Goal: Information Seeking & Learning: Learn about a topic

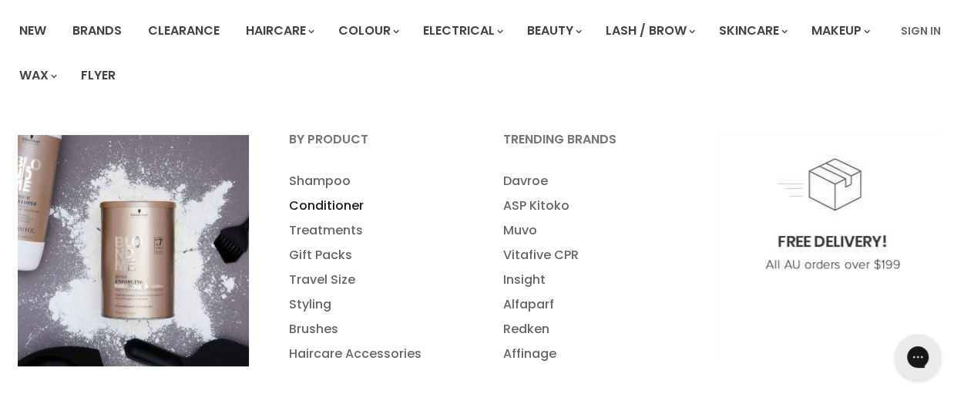
scroll to position [113, 0]
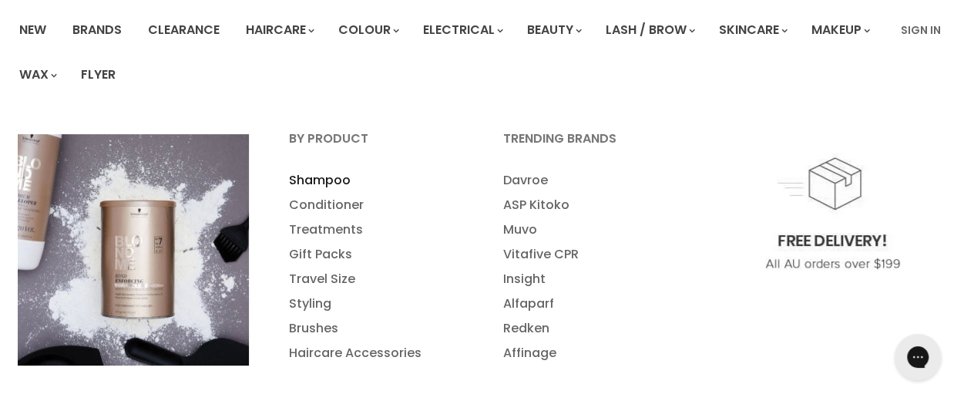
click at [332, 178] on link "Shampoo" at bounding box center [375, 180] width 211 height 25
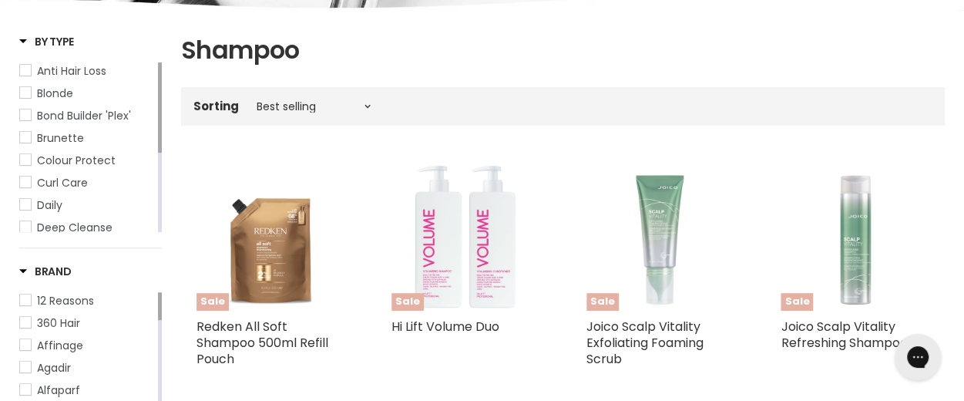
scroll to position [291, 0]
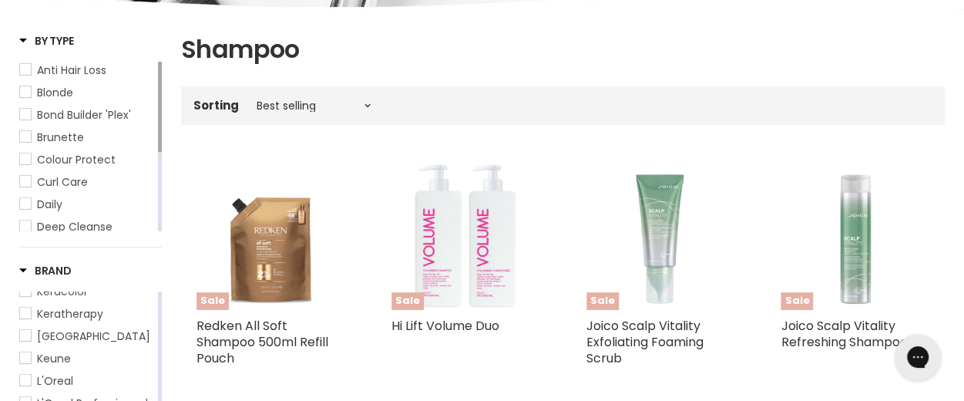
click at [56, 360] on span "Keune" at bounding box center [54, 358] width 34 height 15
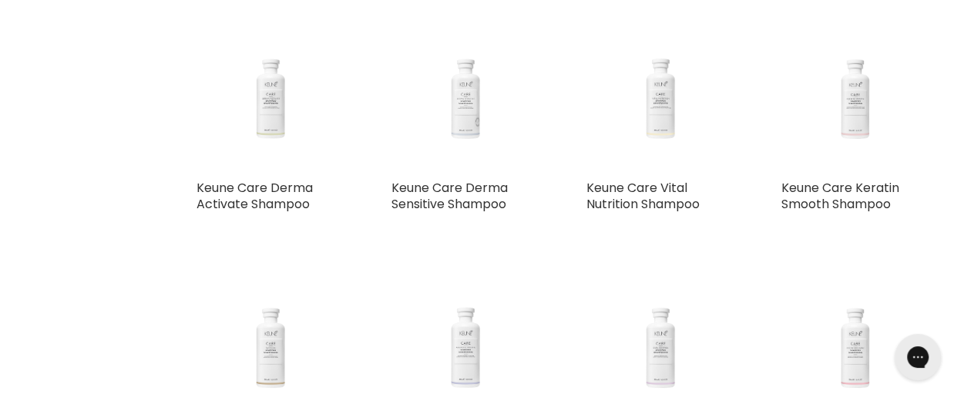
scroll to position [1203, 0]
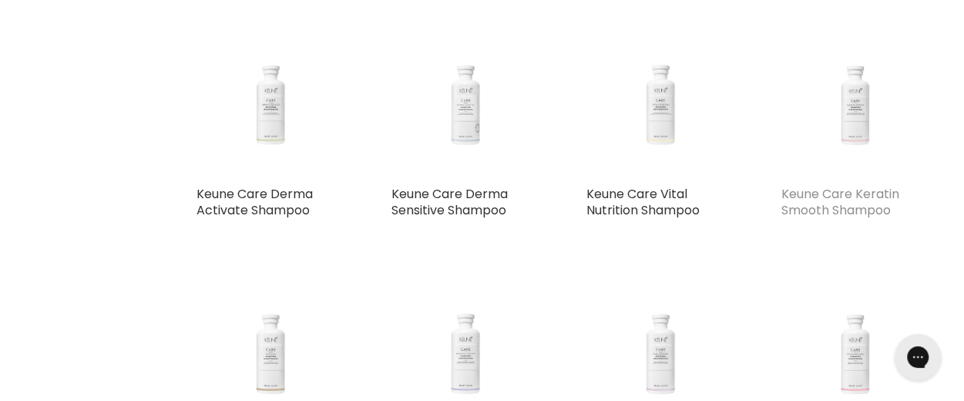
click at [843, 195] on link "Keune Care Keratin Smooth Shampoo" at bounding box center [840, 202] width 118 height 34
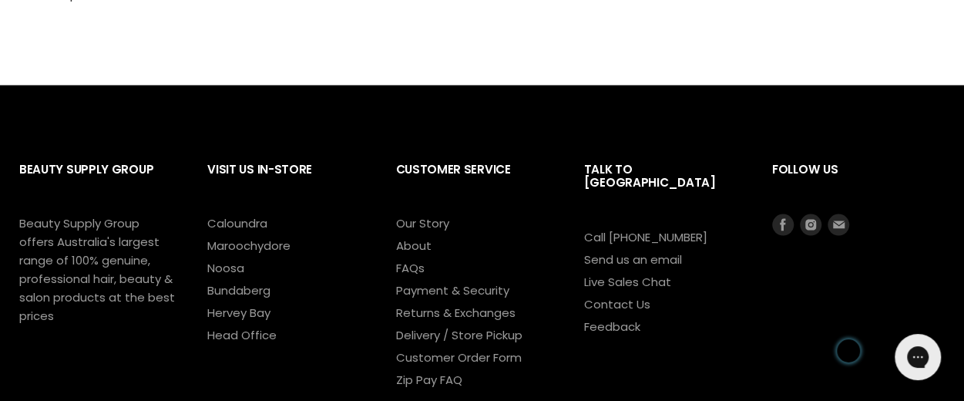
scroll to position [1344, 0]
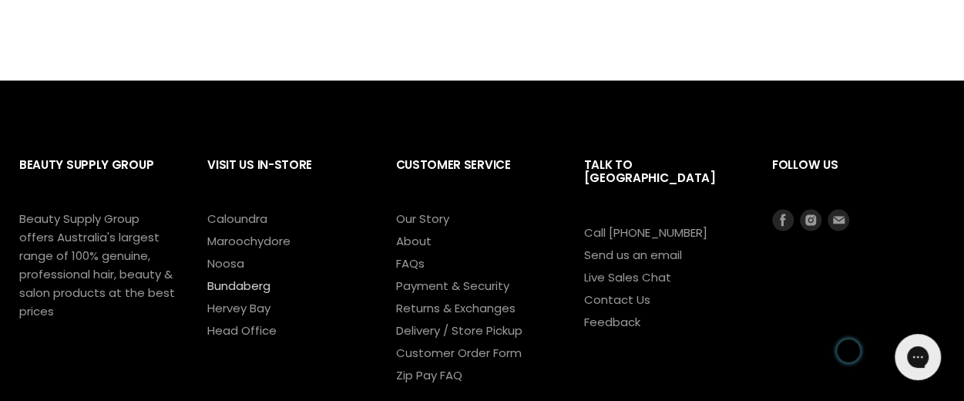
click at [247, 282] on link "Bundaberg" at bounding box center [238, 285] width 63 height 16
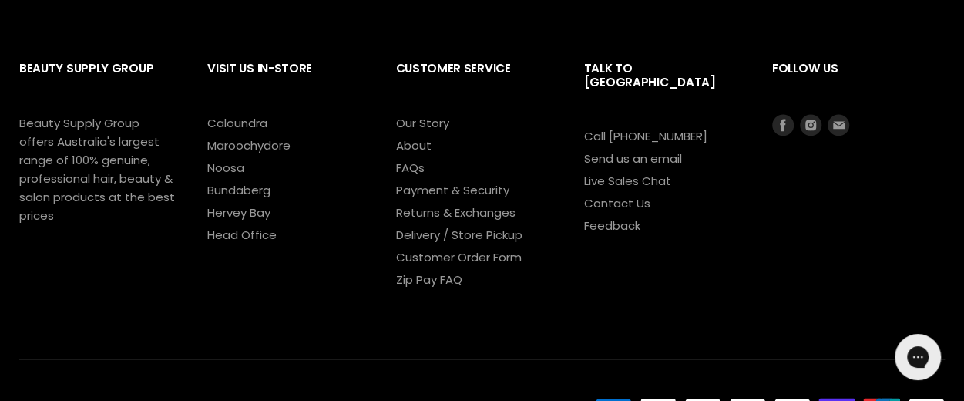
scroll to position [1072, 0]
click at [486, 230] on link "Delivery / Store Pickup" at bounding box center [458, 234] width 126 height 16
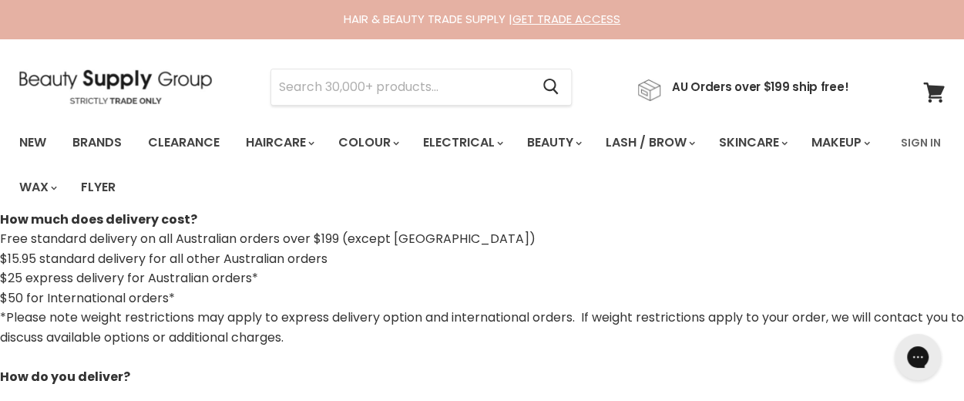
click at [120, 79] on img at bounding box center [115, 86] width 193 height 35
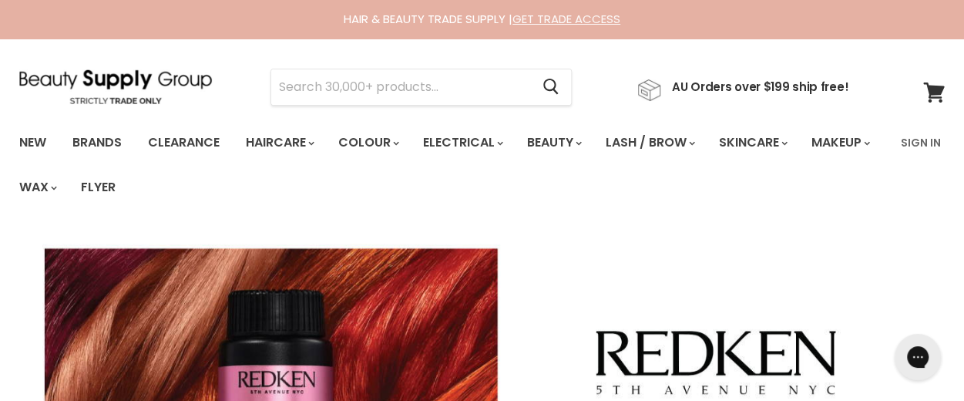
click at [547, 18] on link "GET TRADE ACCESS" at bounding box center [567, 19] width 108 height 16
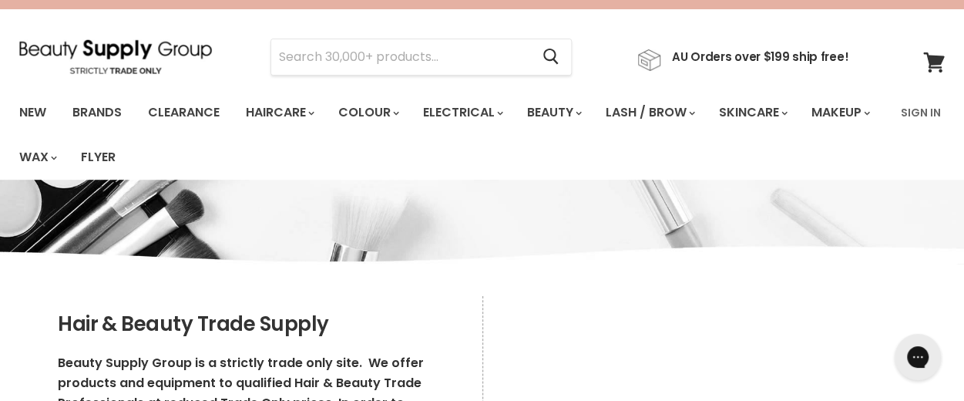
scroll to position [29, 0]
click at [36, 113] on link "New" at bounding box center [33, 113] width 50 height 32
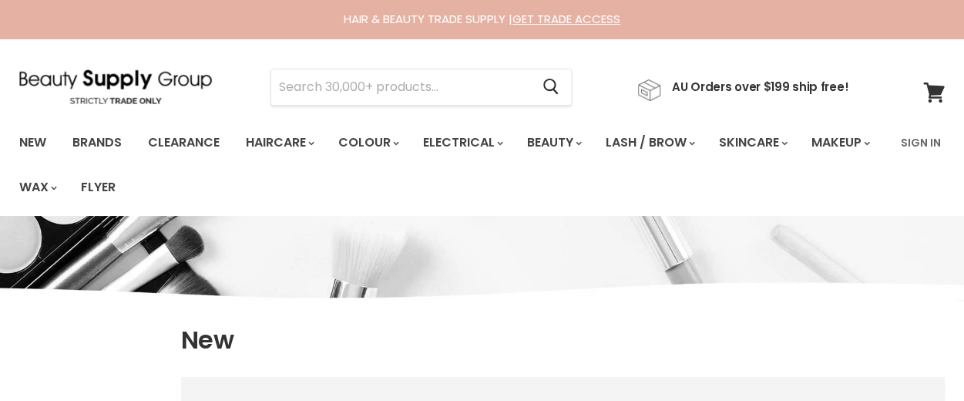
select select "created-descending"
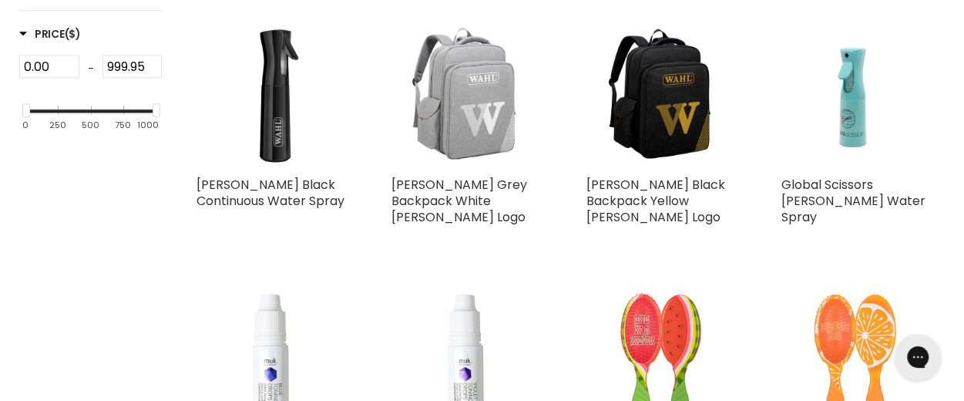
scroll to position [714, 0]
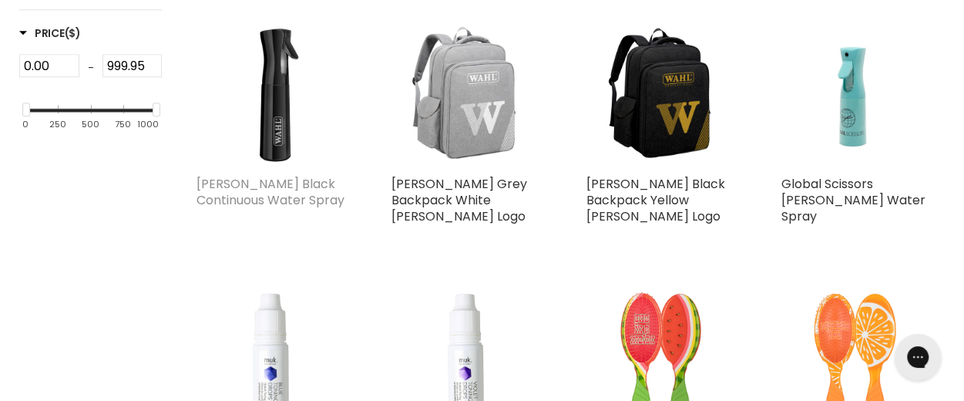
click at [248, 178] on link "[PERSON_NAME] Black Continuous Water Spray" at bounding box center [271, 192] width 148 height 34
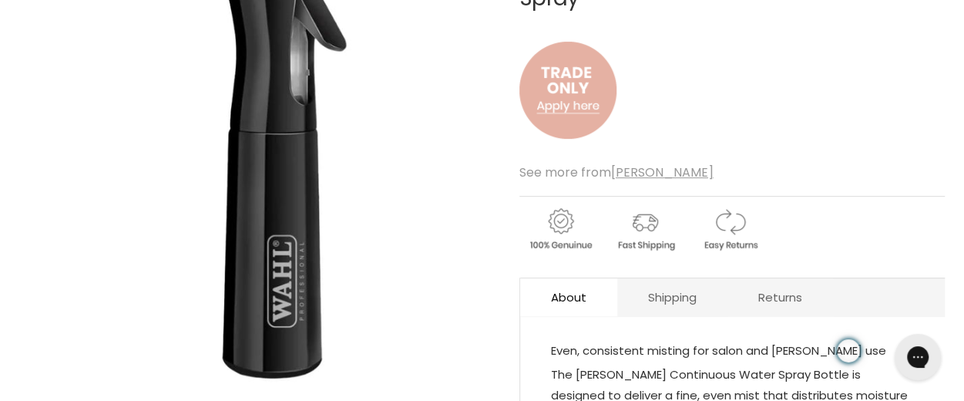
scroll to position [290, 0]
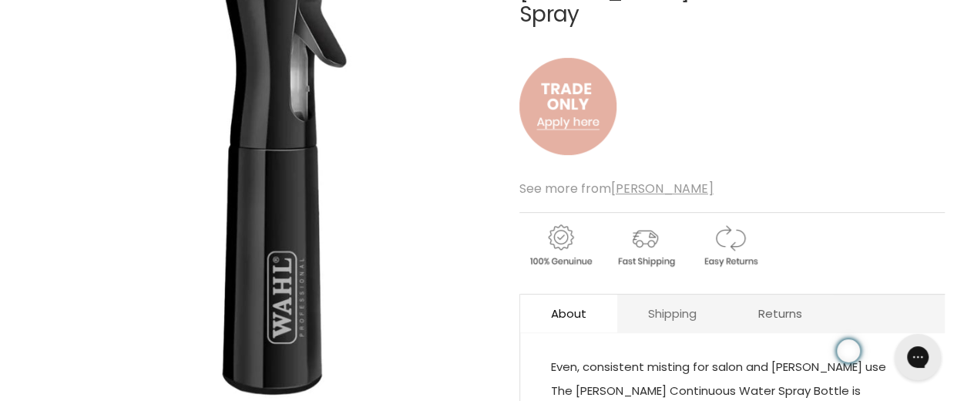
click at [671, 295] on link "Shipping" at bounding box center [673, 314] width 110 height 38
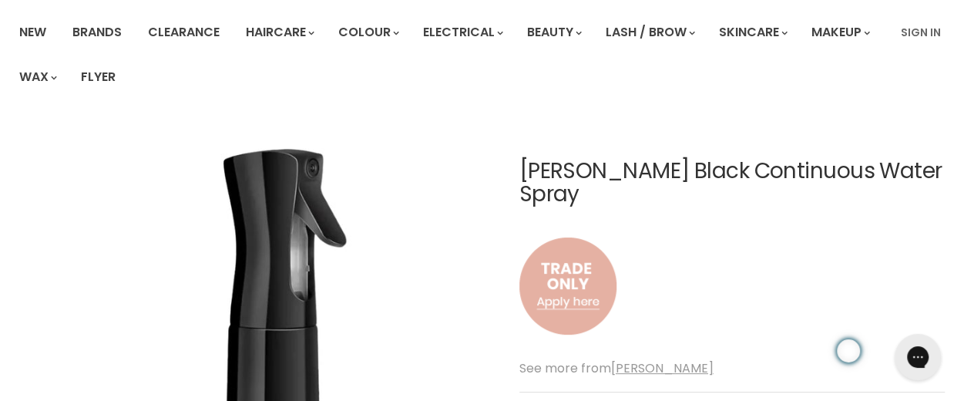
scroll to position [0, 0]
